Goal: Information Seeking & Learning: Learn about a topic

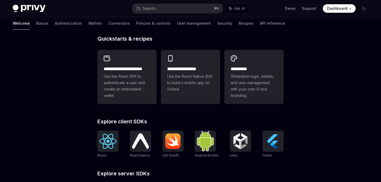
scroll to position [130, 0]
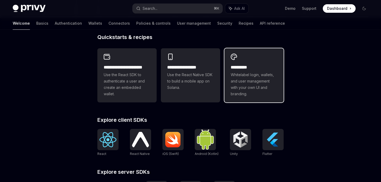
click at [262, 71] on div "**********" at bounding box center [254, 80] width 47 height 33
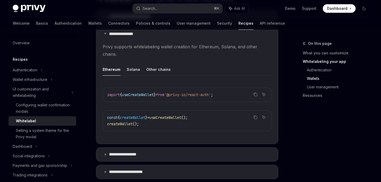
scroll to position [557, 0]
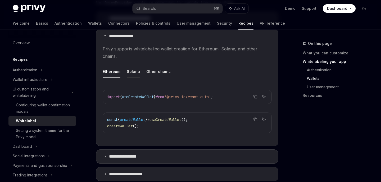
click at [130, 65] on button "Solana" at bounding box center [133, 71] width 13 height 12
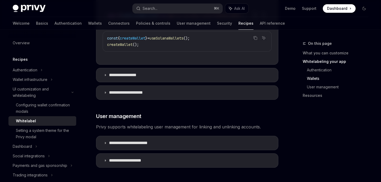
scroll to position [645, 0]
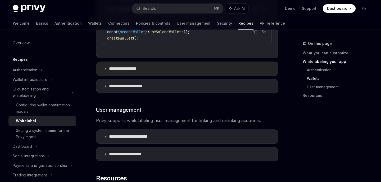
click at [130, 66] on p "**********" at bounding box center [128, 68] width 38 height 5
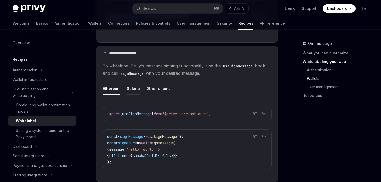
click at [133, 82] on button "Solana" at bounding box center [133, 88] width 13 height 12
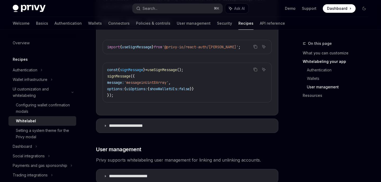
scroll to position [736, 0]
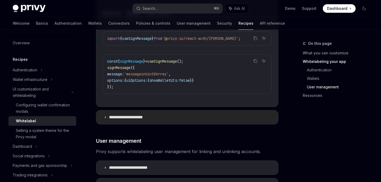
click at [118, 110] on summary "**********" at bounding box center [187, 117] width 182 height 14
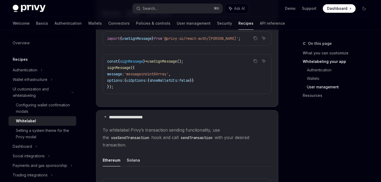
click at [136, 154] on button "Solana" at bounding box center [133, 160] width 13 height 12
type textarea "*"
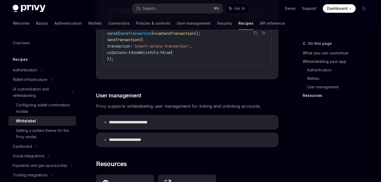
scroll to position [912, 0]
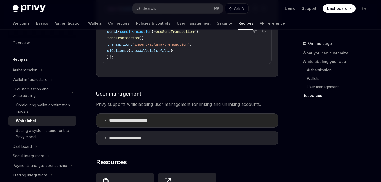
click at [146, 118] on p "**********" at bounding box center [133, 120] width 49 height 5
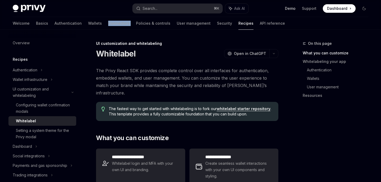
click at [291, 10] on link "Demo" at bounding box center [290, 8] width 11 height 5
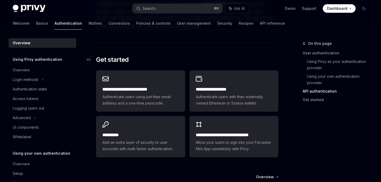
scroll to position [442, 0]
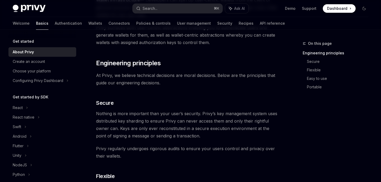
scroll to position [146, 0]
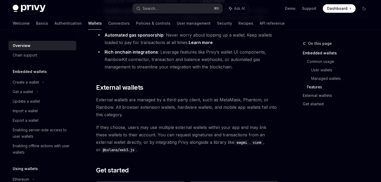
scroll to position [761, 0]
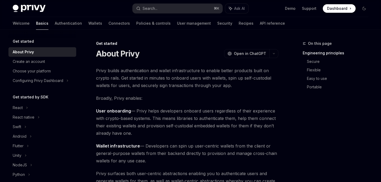
scroll to position [146, 0]
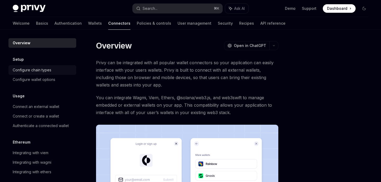
click at [47, 67] on div "Configure chain types" at bounding box center [32, 70] width 39 height 6
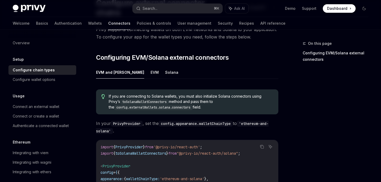
scroll to position [50, 0]
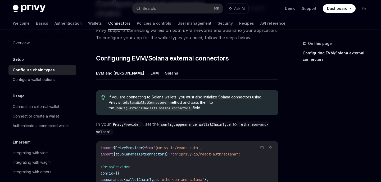
click at [165, 73] on button "Solana" at bounding box center [171, 73] width 13 height 12
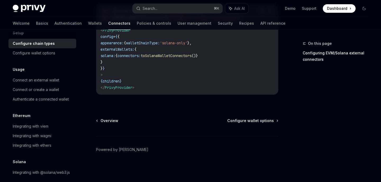
scroll to position [32, 0]
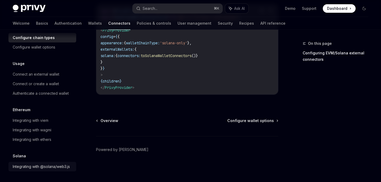
click at [54, 167] on div "Integrating with @solana/web3.js" at bounding box center [41, 166] width 57 height 6
type textarea "*"
